Goal: Check status: Check status

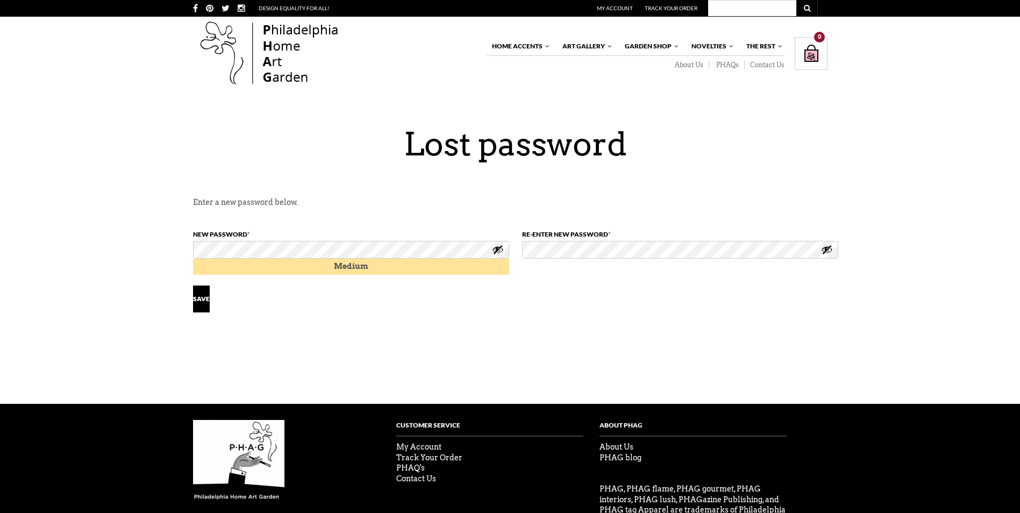
click at [696, 296] on p "Save" at bounding box center [515, 294] width 645 height 38
click at [828, 250] on button "Show password" at bounding box center [827, 250] width 12 height 12
click at [502, 247] on button "Show password" at bounding box center [498, 250] width 12 height 12
click at [512, 367] on div "X Like what you see? Get V ery I mportant P HAG Status Now! Your ALL ACCESS pas…" at bounding box center [510, 279] width 1020 height 559
click at [198, 296] on button "Save" at bounding box center [201, 299] width 17 height 27
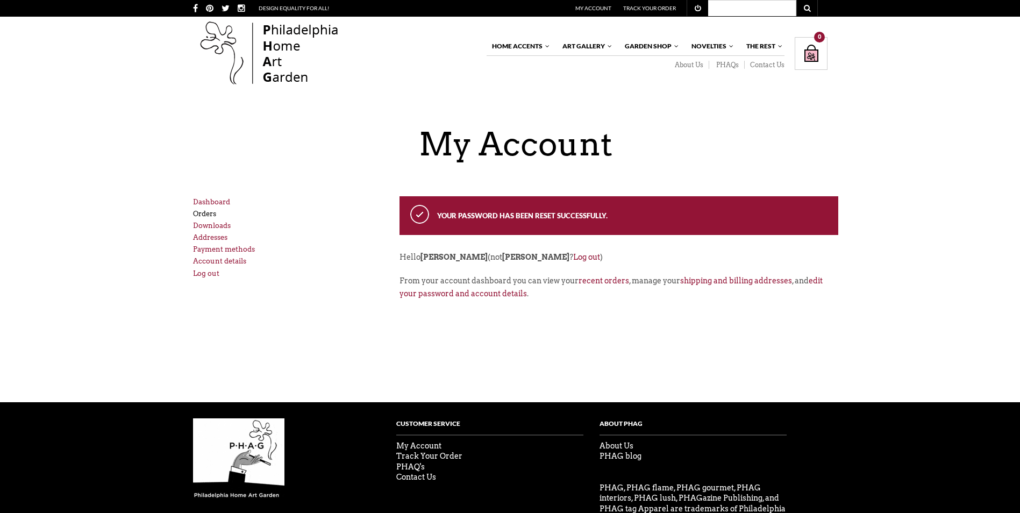
click at [209, 214] on link "Orders" at bounding box center [204, 214] width 23 height 8
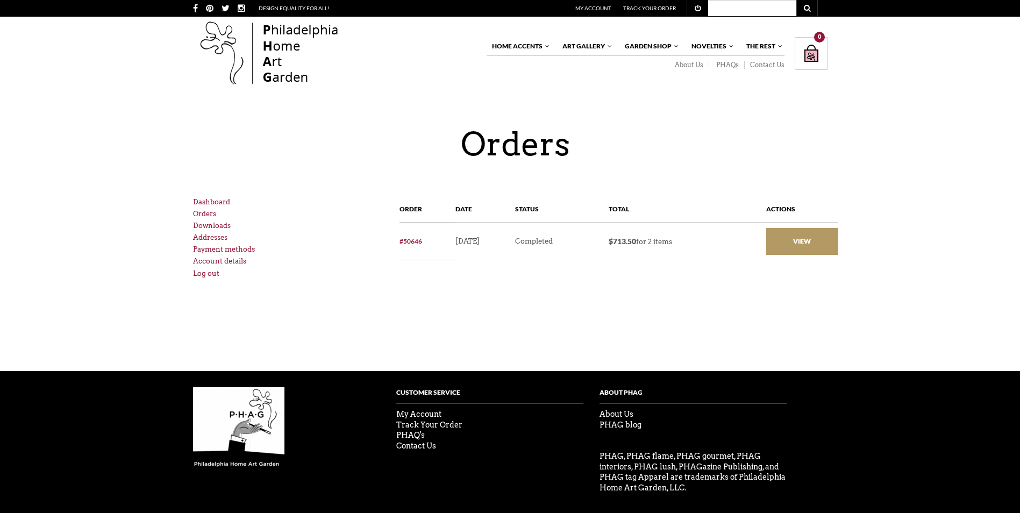
click at [816, 236] on link "View" at bounding box center [802, 241] width 72 height 27
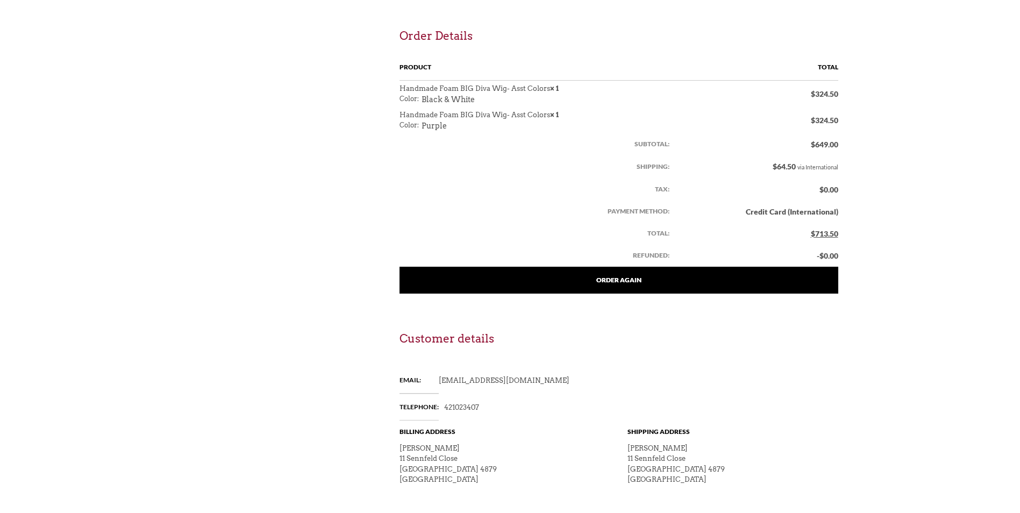
scroll to position [538, 0]
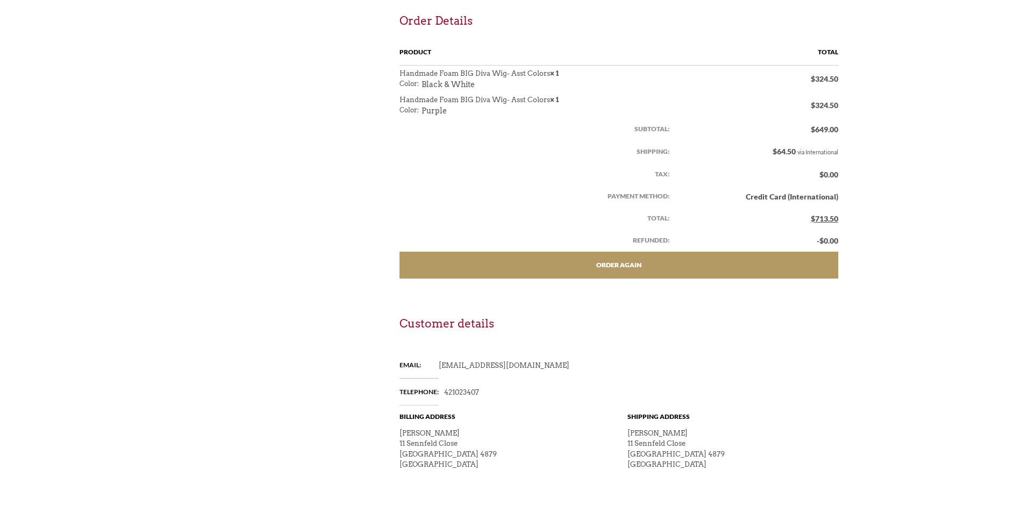
click at [629, 261] on link "Order again" at bounding box center [619, 265] width 439 height 27
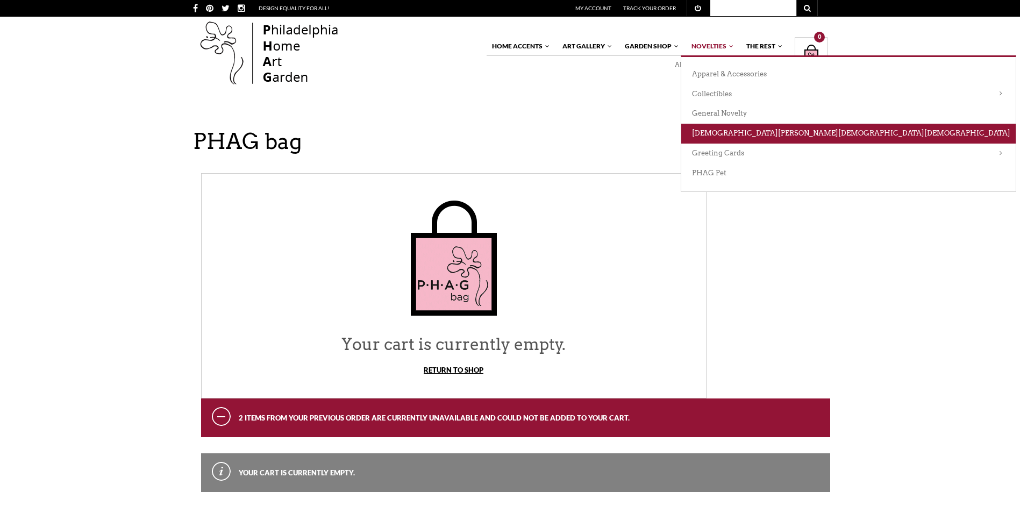
click at [716, 133] on link "[DEMOGRAPHIC_DATA][PERSON_NAME][DEMOGRAPHIC_DATA][DEMOGRAPHIC_DATA]" at bounding box center [848, 134] width 335 height 20
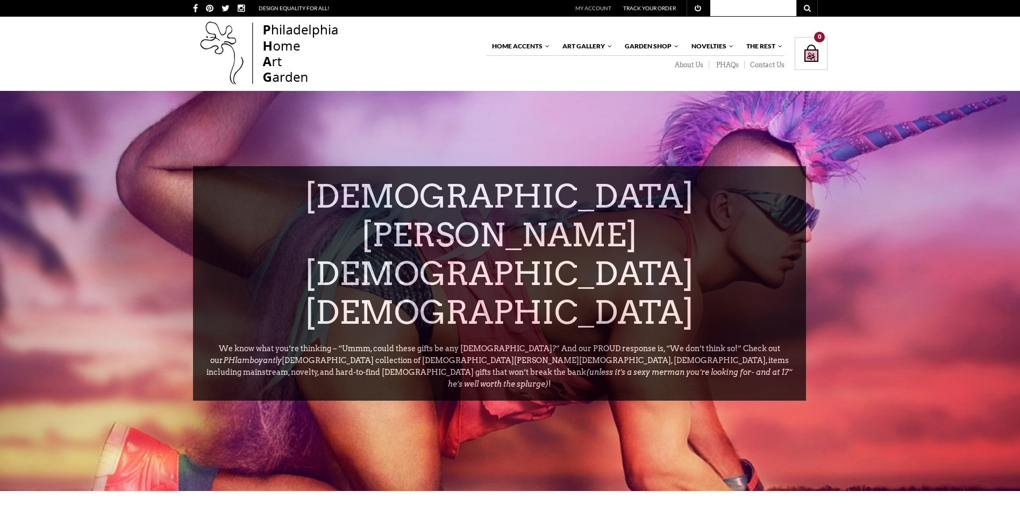
click at [597, 5] on link "My Account" at bounding box center [593, 8] width 36 height 6
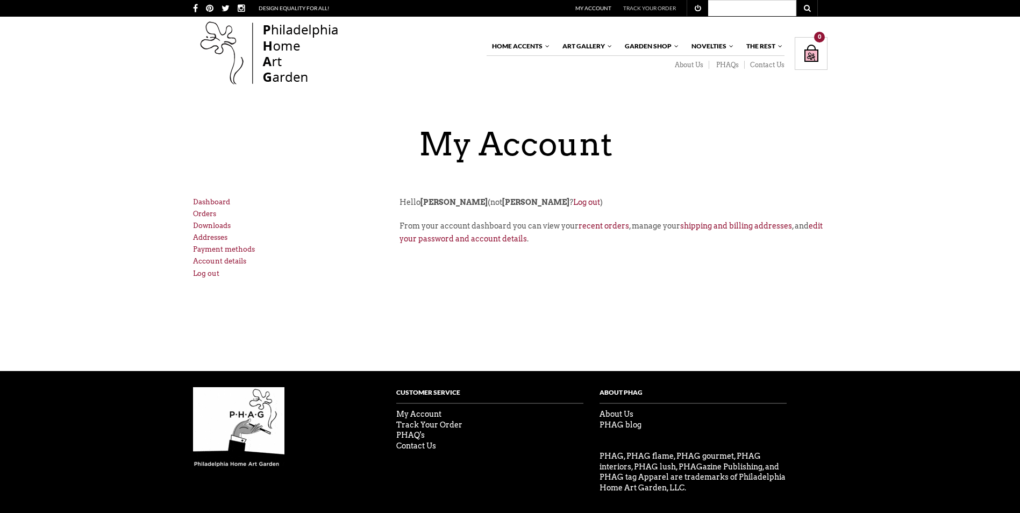
click at [645, 8] on link "Track Your Order" at bounding box center [649, 8] width 53 height 6
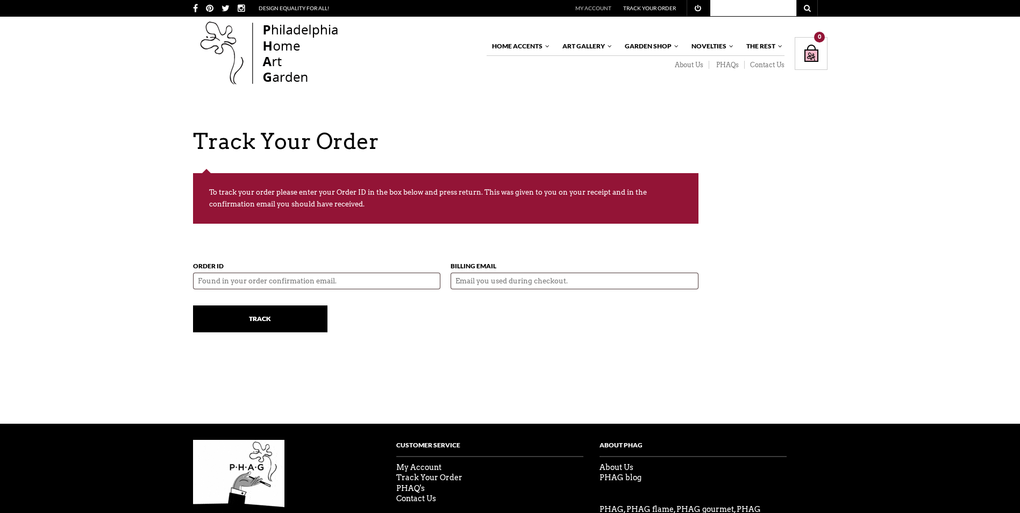
click at [592, 6] on link "My Account" at bounding box center [593, 8] width 36 height 6
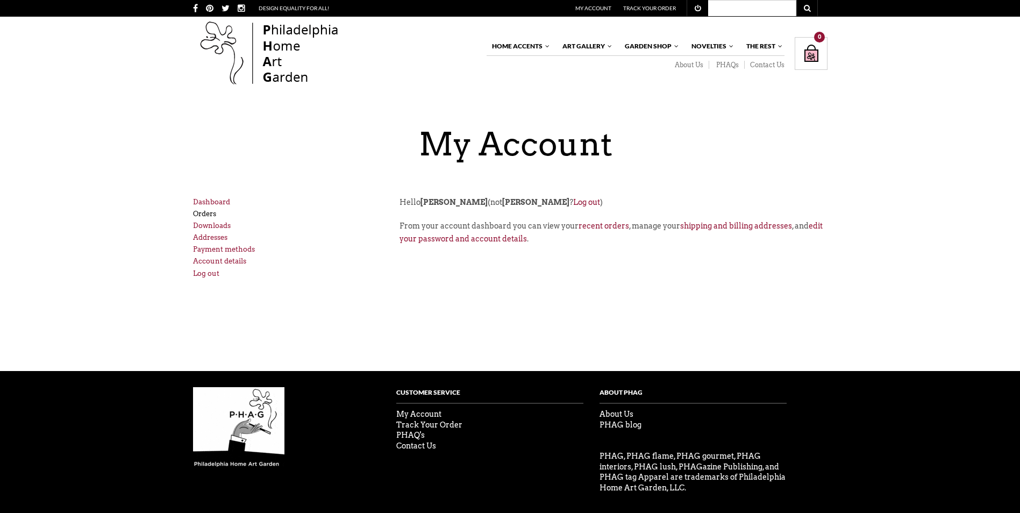
click at [203, 210] on link "Orders" at bounding box center [204, 214] width 23 height 8
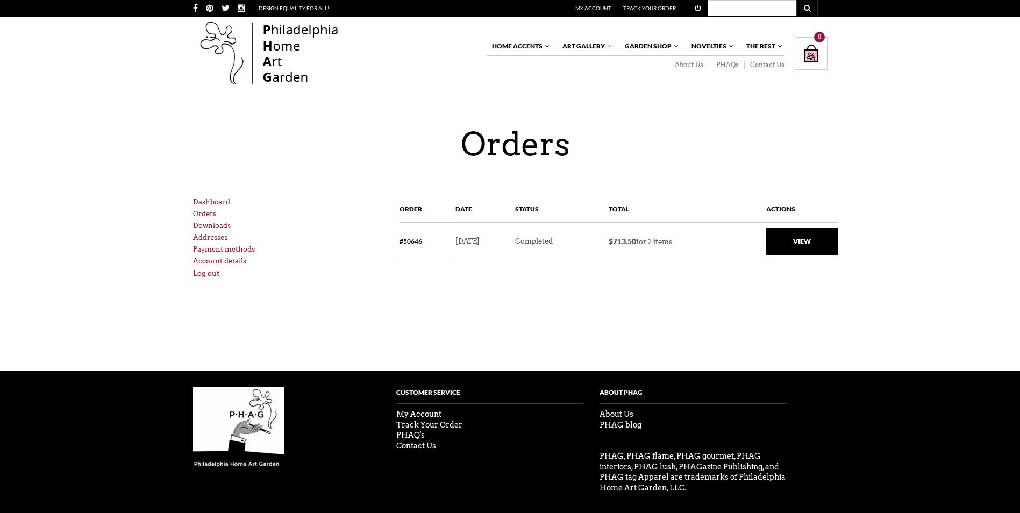
click at [412, 239] on link "#50646" at bounding box center [411, 241] width 23 height 8
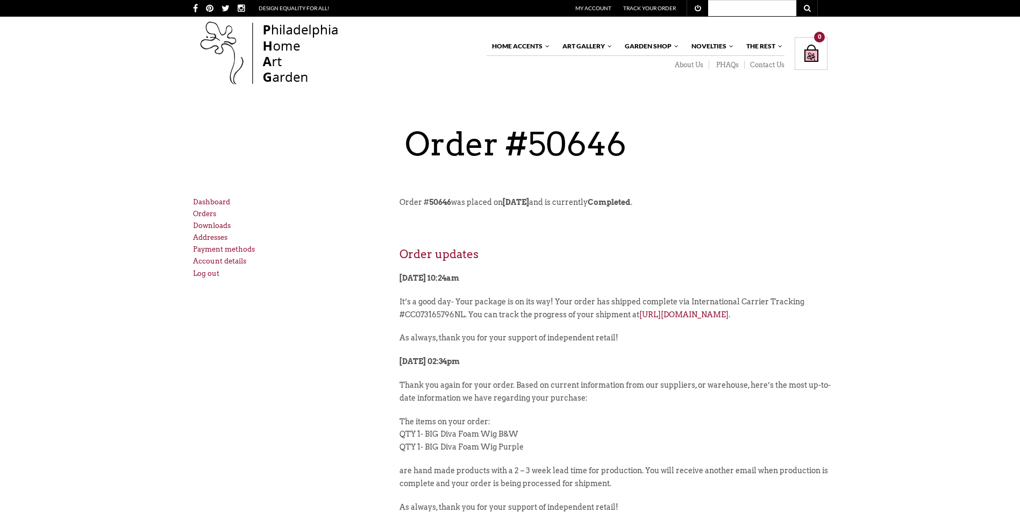
click at [746, 3] on input "text" at bounding box center [750, 12] width 91 height 24
type input "wig"
click at [803, 8] on button "submit" at bounding box center [807, 8] width 22 height 16
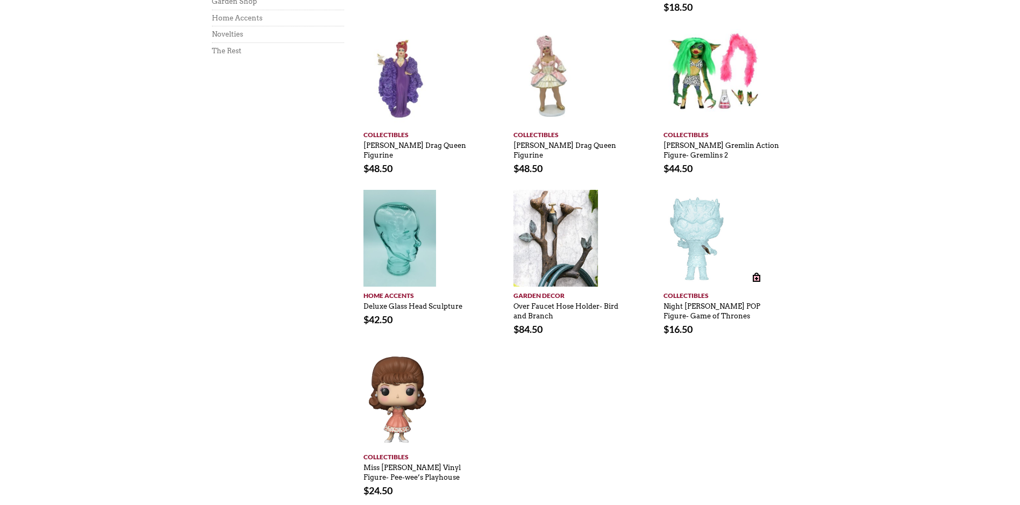
scroll to position [484, 0]
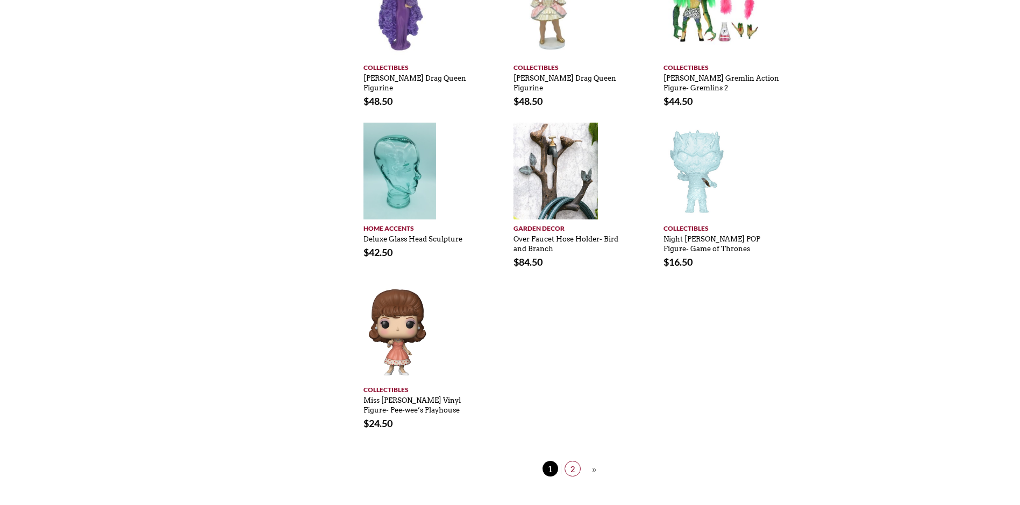
click at [570, 461] on span "2" at bounding box center [573, 469] width 16 height 16
